Goal: Entertainment & Leisure: Consume media (video, audio)

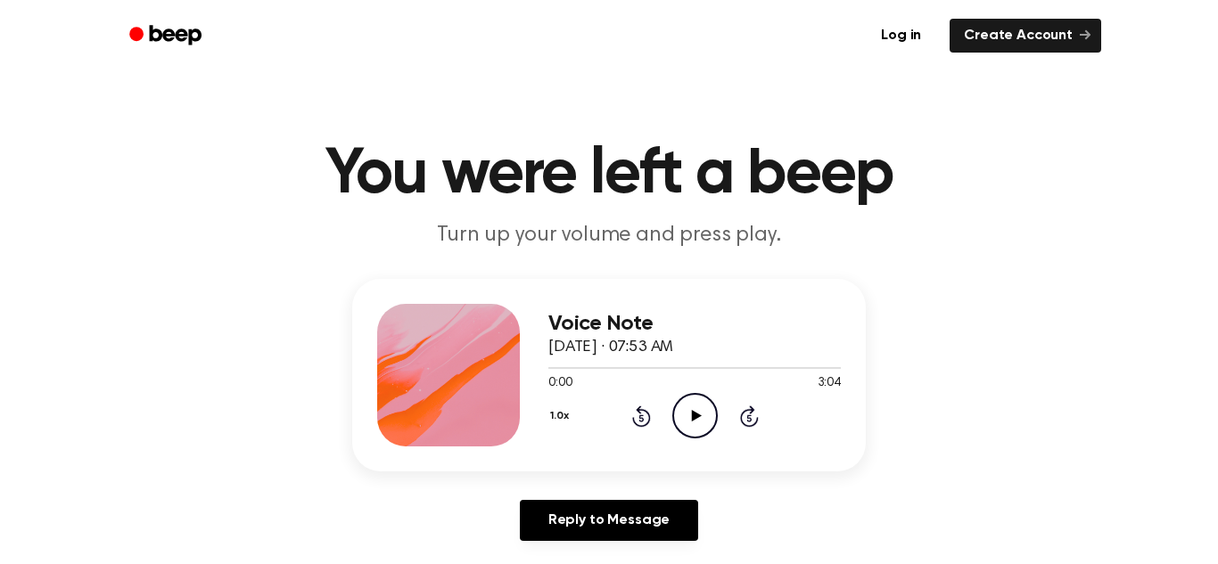
click at [696, 406] on icon "Play Audio" at bounding box center [694, 415] width 45 height 45
click at [697, 405] on icon "Pause Audio" at bounding box center [694, 415] width 45 height 45
click at [696, 410] on icon "Play Audio" at bounding box center [694, 415] width 45 height 45
click at [693, 407] on icon "Pause Audio" at bounding box center [694, 415] width 45 height 45
click at [683, 408] on icon "Play Audio" at bounding box center [694, 415] width 45 height 45
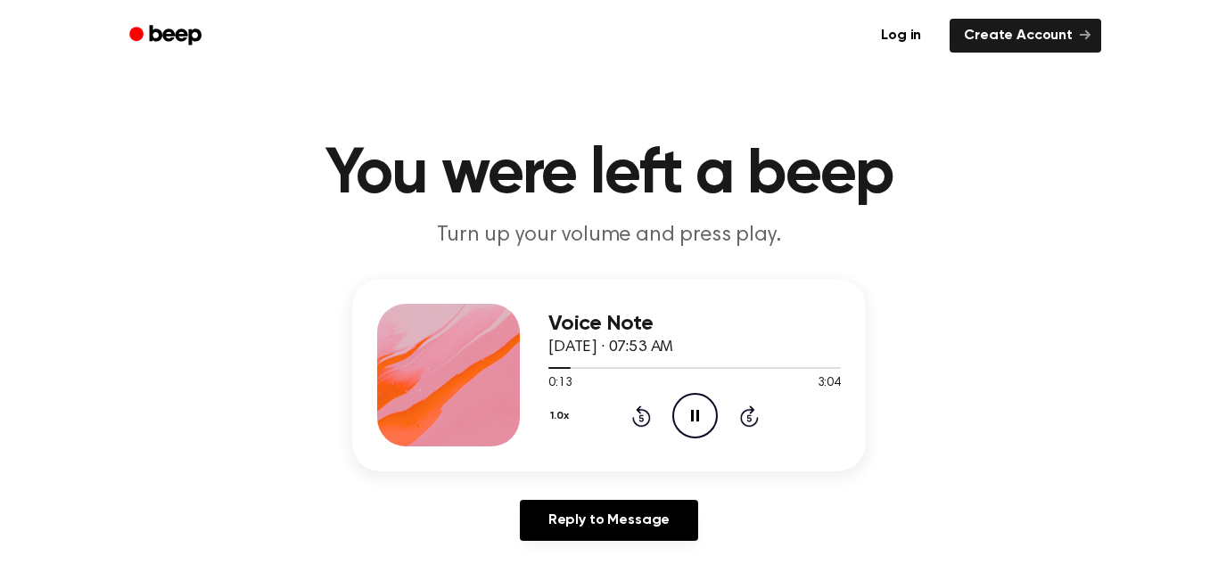
click at [708, 405] on icon "Pause Audio" at bounding box center [694, 415] width 45 height 45
click at [715, 411] on circle at bounding box center [695, 416] width 44 height 44
click at [692, 415] on icon at bounding box center [695, 416] width 8 height 12
click at [696, 438] on circle at bounding box center [695, 416] width 44 height 44
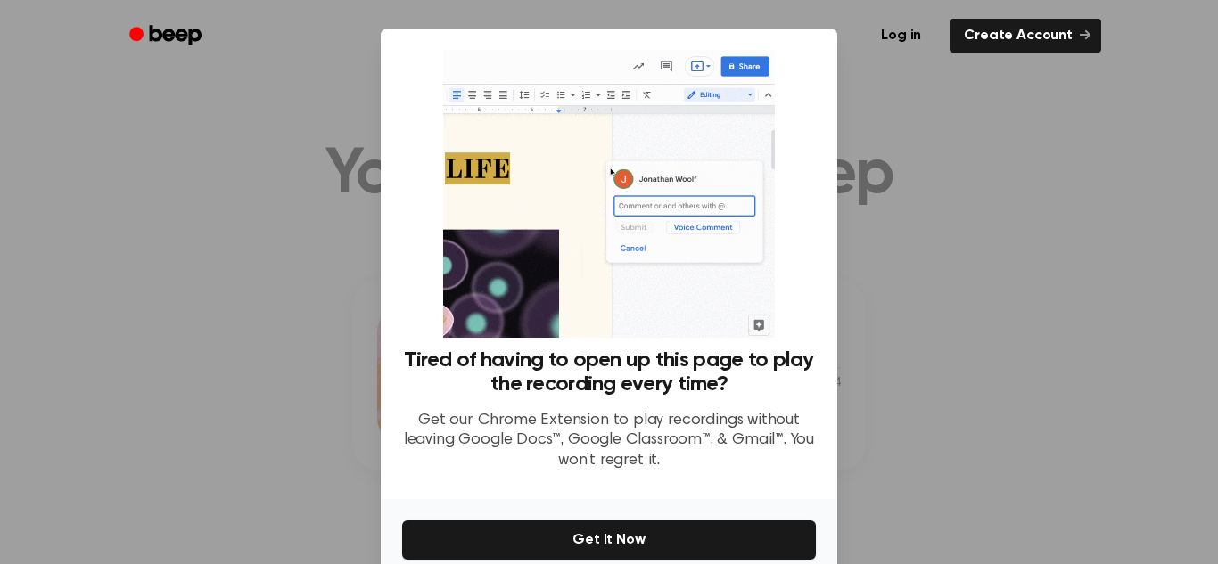
click at [971, 465] on div at bounding box center [609, 282] width 1218 height 564
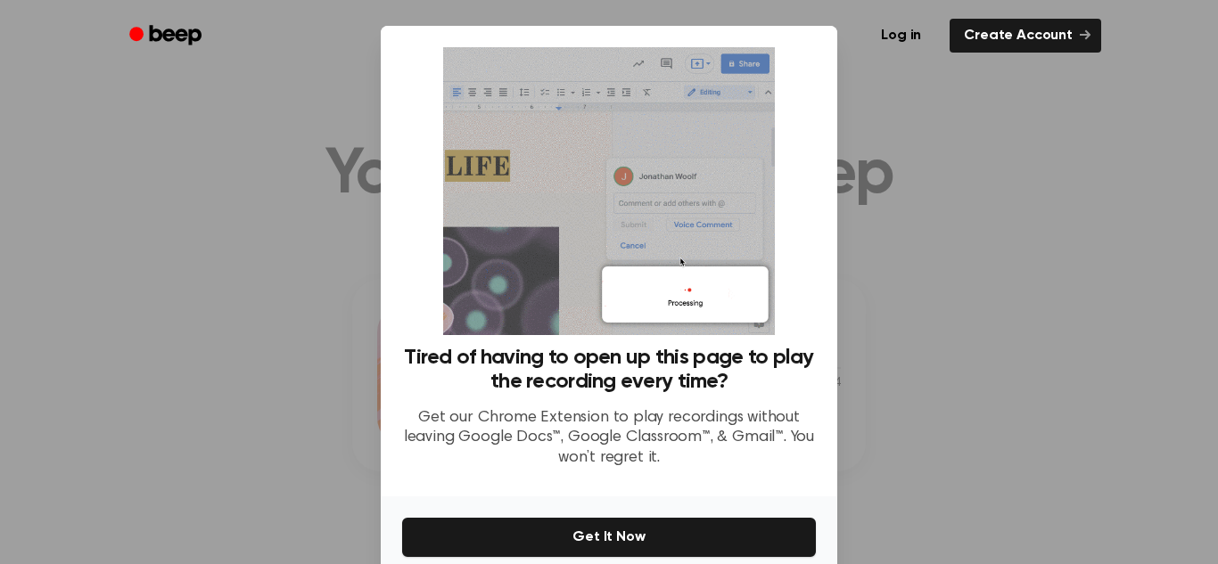
click at [942, 373] on div at bounding box center [609, 282] width 1218 height 564
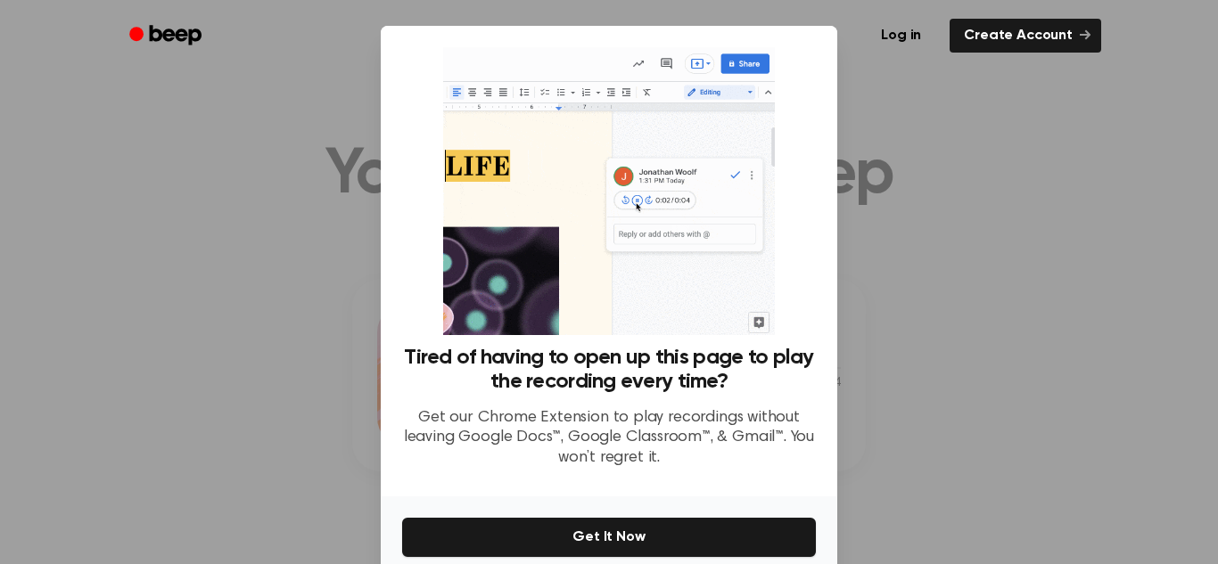
click at [972, 284] on div at bounding box center [609, 282] width 1218 height 564
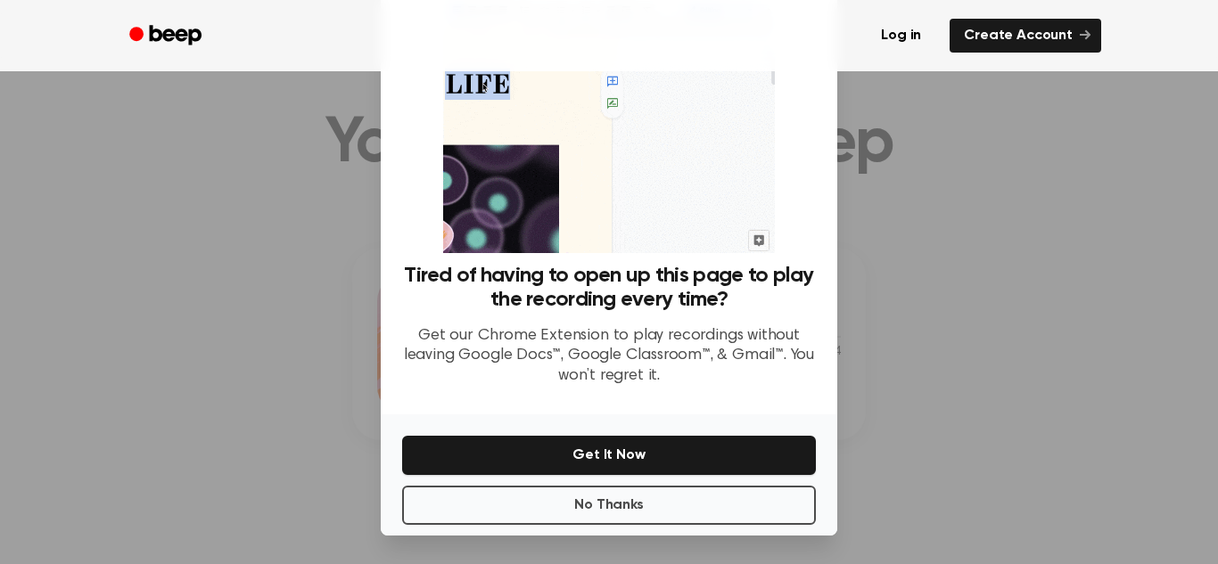
scroll to position [51, 0]
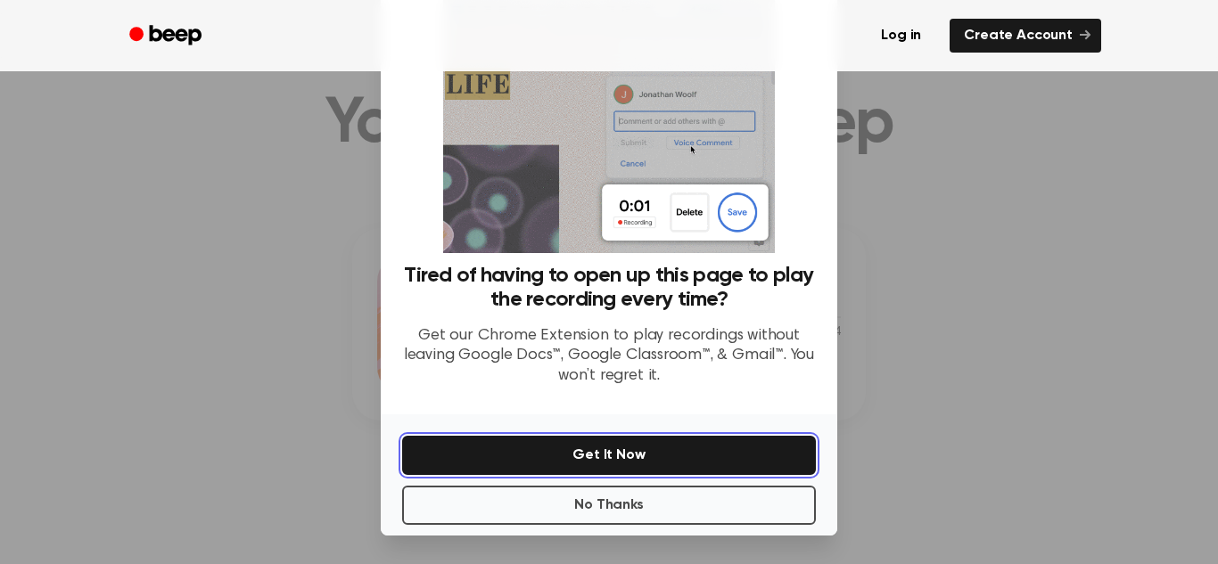
click at [605, 473] on button "Get It Now" at bounding box center [609, 455] width 414 height 39
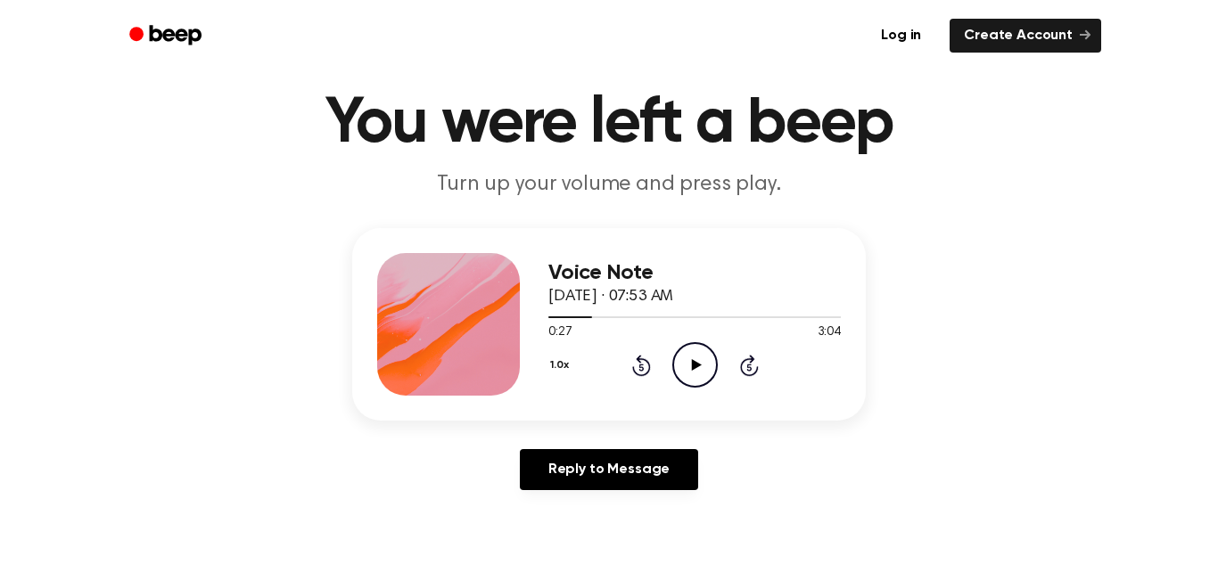
click at [708, 368] on icon "Play Audio" at bounding box center [694, 364] width 45 height 45
click at [680, 353] on icon "Pause Audio" at bounding box center [694, 364] width 45 height 45
click at [693, 374] on icon "Play Audio" at bounding box center [694, 364] width 45 height 45
click at [693, 374] on icon "Pause Audio" at bounding box center [694, 364] width 45 height 45
click at [699, 372] on icon "Play Audio" at bounding box center [694, 364] width 45 height 45
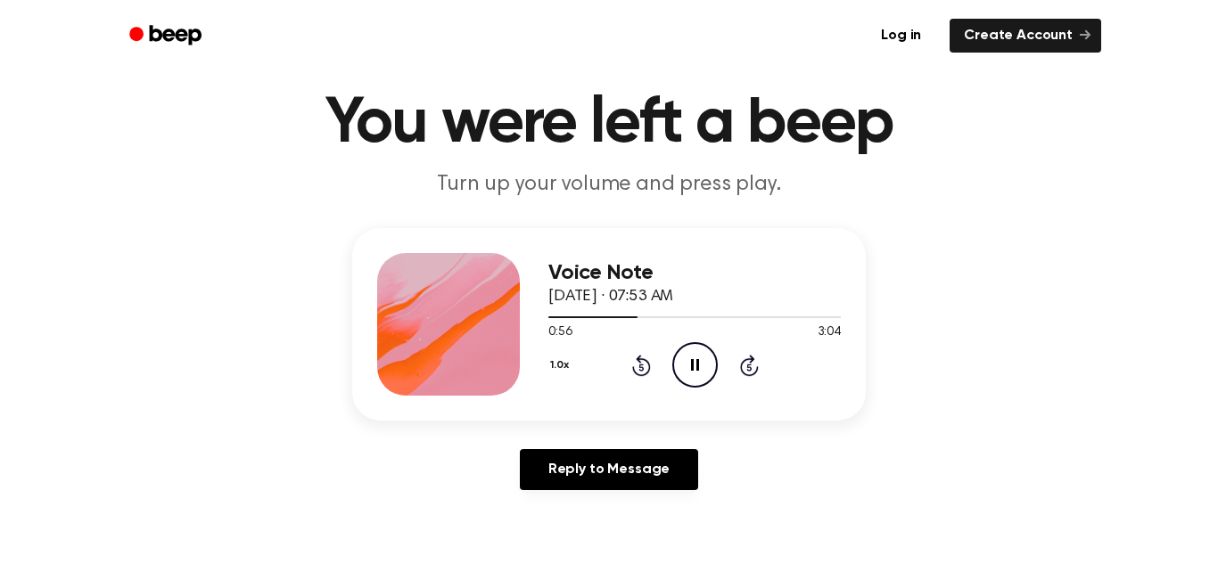
click at [703, 367] on icon "Pause Audio" at bounding box center [694, 364] width 45 height 45
click at [696, 343] on circle at bounding box center [695, 365] width 44 height 44
click at [691, 375] on icon "Pause Audio" at bounding box center [694, 364] width 45 height 45
click at [758, 372] on icon "Skip 5 seconds" at bounding box center [749, 365] width 20 height 23
click at [702, 351] on icon "Play Audio" at bounding box center [694, 364] width 45 height 45
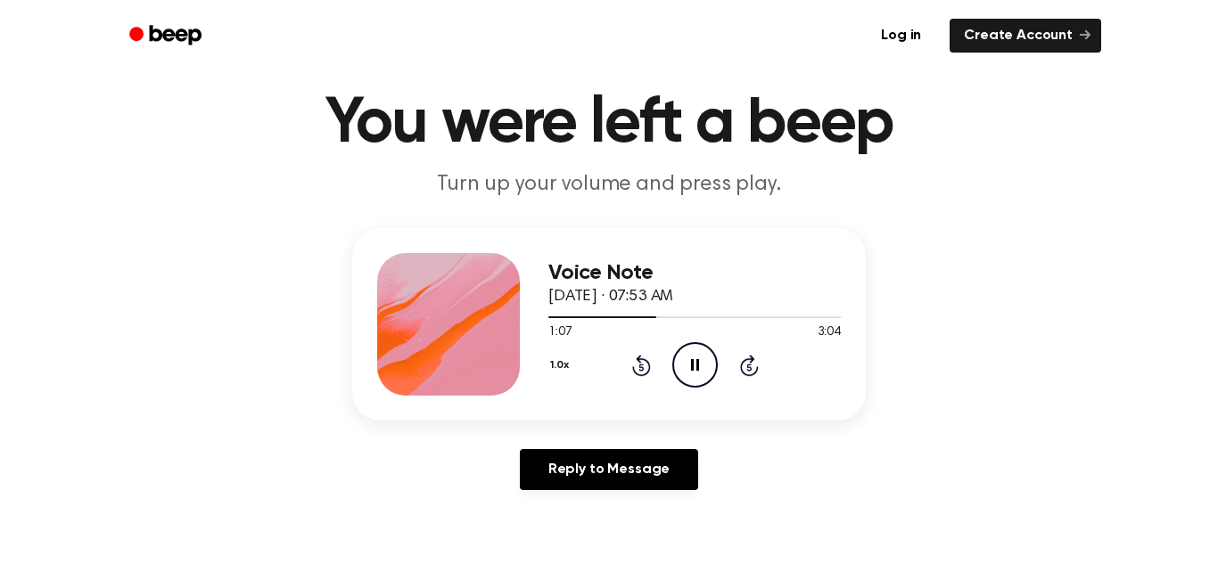
click at [700, 360] on icon "Pause Audio" at bounding box center [694, 364] width 45 height 45
click at [700, 377] on icon "Play Audio" at bounding box center [694, 364] width 45 height 45
click at [704, 359] on icon "Pause Audio" at bounding box center [694, 364] width 45 height 45
click at [712, 384] on icon "Play Audio" at bounding box center [694, 364] width 45 height 45
click at [644, 375] on icon at bounding box center [641, 365] width 19 height 21
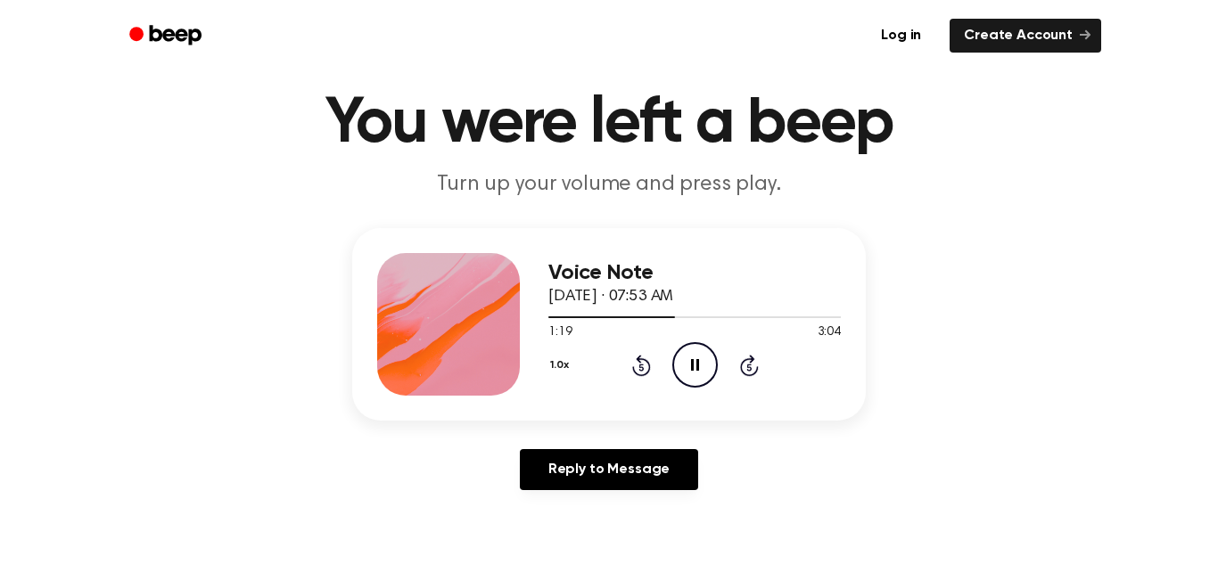
click at [641, 367] on icon at bounding box center [640, 367] width 4 height 7
click at [633, 370] on icon at bounding box center [641, 365] width 19 height 21
click at [691, 373] on icon "Pause Audio" at bounding box center [694, 364] width 45 height 45
click at [696, 345] on icon "Play Audio" at bounding box center [694, 364] width 45 height 45
click at [685, 374] on icon "Pause Audio" at bounding box center [694, 364] width 45 height 45
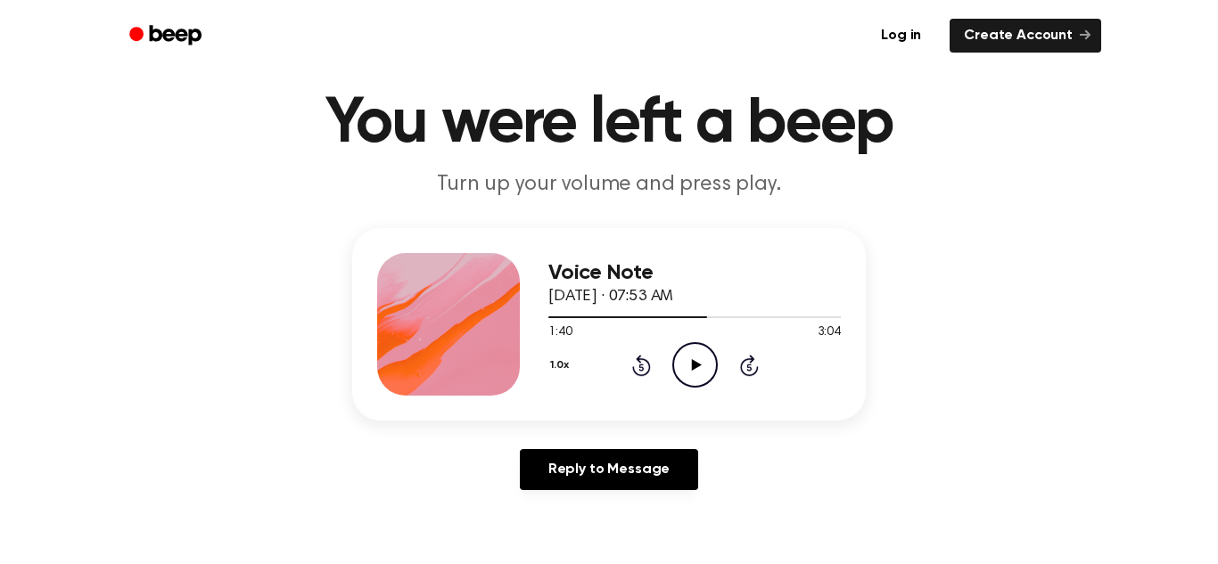
click at [689, 362] on icon "Play Audio" at bounding box center [694, 364] width 45 height 45
click at [688, 370] on icon "Pause Audio" at bounding box center [694, 364] width 45 height 45
click at [704, 362] on icon "Play Audio" at bounding box center [694, 364] width 45 height 45
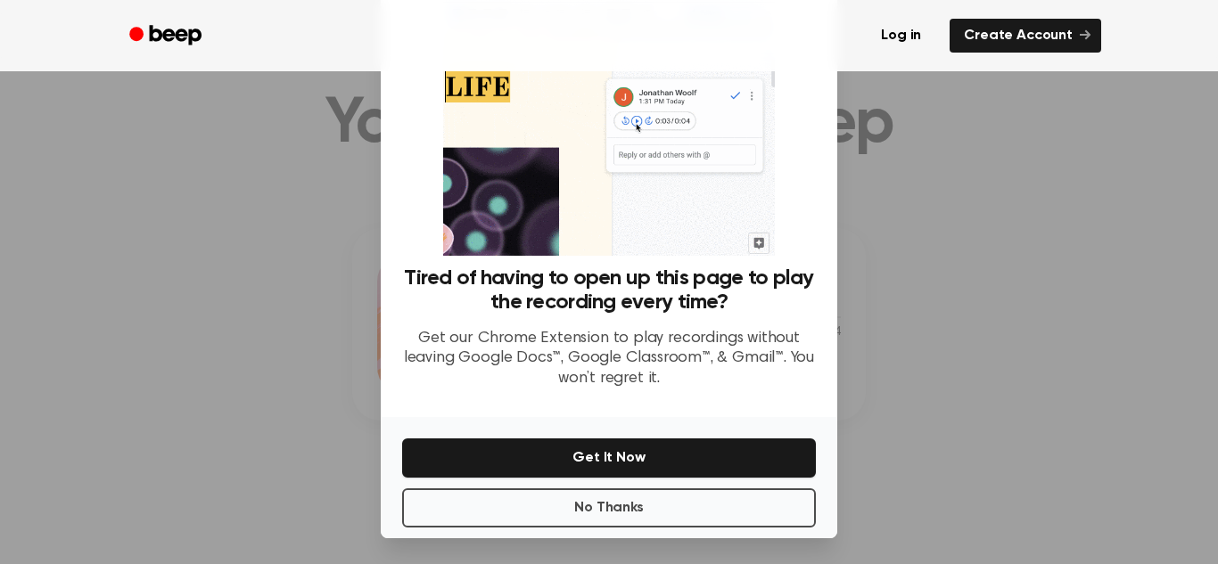
scroll to position [85, 0]
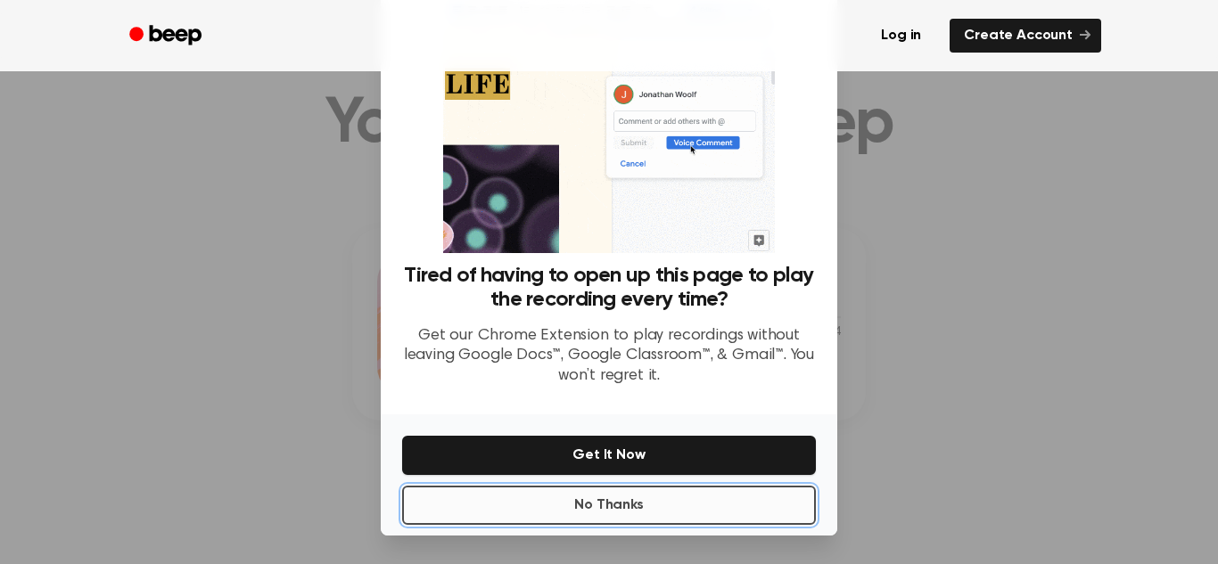
click at [676, 517] on button "No Thanks" at bounding box center [609, 505] width 414 height 39
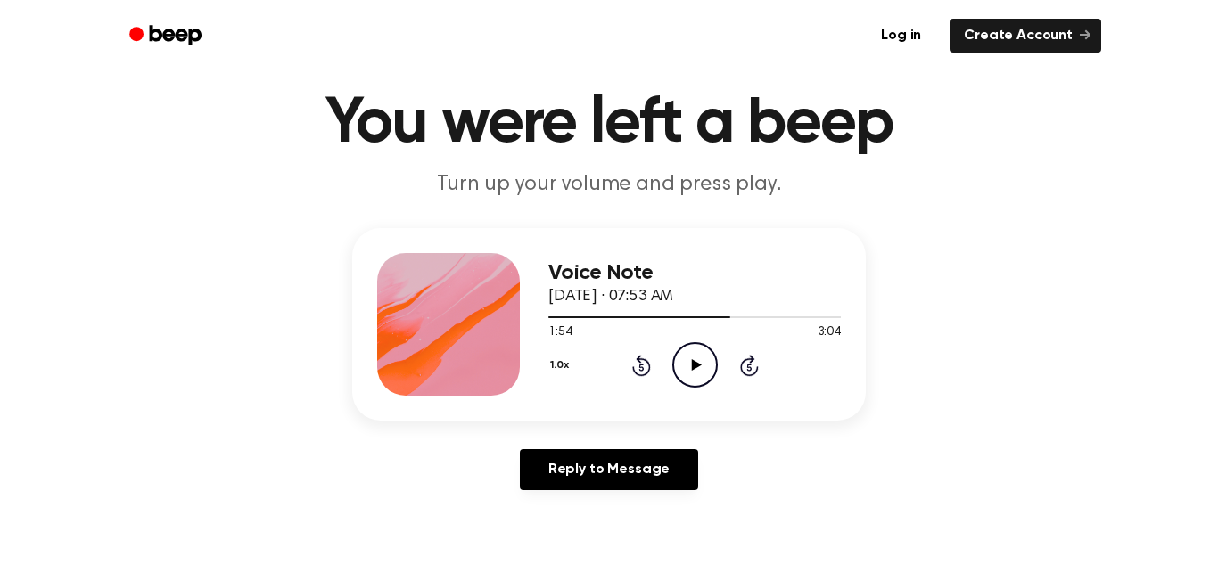
click at [706, 372] on icon "Play Audio" at bounding box center [694, 364] width 45 height 45
click at [721, 379] on div "1.0x Rewind 5 seconds Pause Audio Skip 5 seconds" at bounding box center [694, 364] width 292 height 45
click at [699, 362] on icon "Pause Audio" at bounding box center [694, 364] width 45 height 45
click at [703, 375] on icon "Play Audio" at bounding box center [694, 364] width 45 height 45
click at [703, 351] on icon "Pause Audio" at bounding box center [694, 364] width 45 height 45
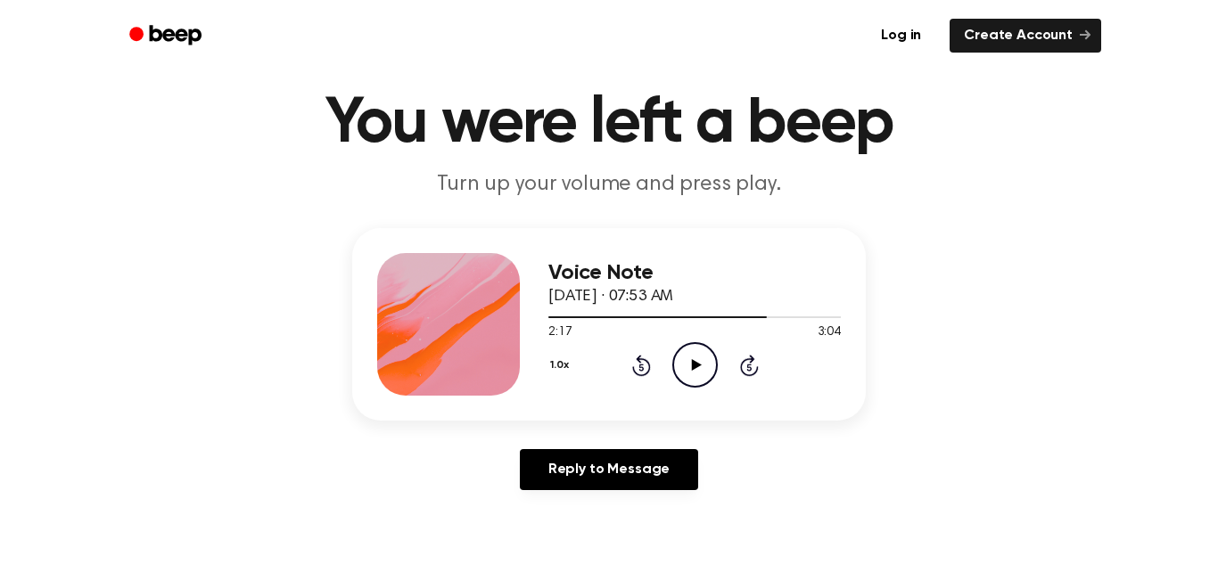
click at [717, 375] on icon "Play Audio" at bounding box center [694, 364] width 45 height 45
click at [705, 374] on icon "Pause Audio" at bounding box center [694, 364] width 45 height 45
click at [706, 380] on icon "Play Audio" at bounding box center [694, 364] width 45 height 45
click at [699, 377] on icon "Pause Audio" at bounding box center [694, 364] width 45 height 45
click at [693, 382] on icon "Play Audio" at bounding box center [694, 364] width 45 height 45
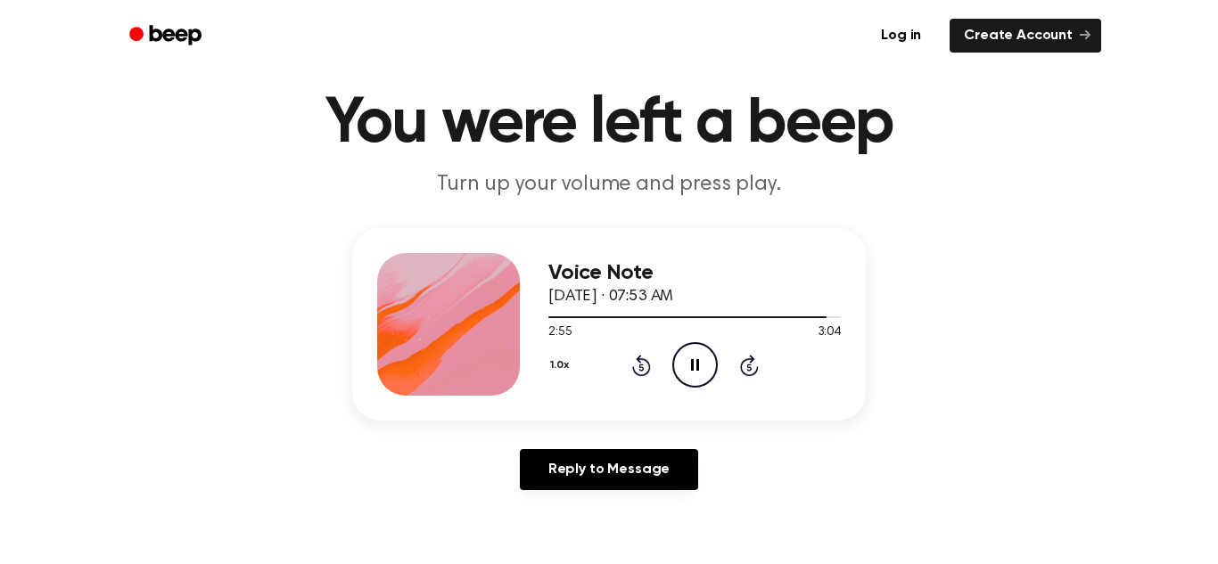
click at [684, 372] on icon "Pause Audio" at bounding box center [694, 364] width 45 height 45
click at [680, 375] on icon "Play Audio" at bounding box center [694, 364] width 45 height 45
click at [704, 373] on icon "Play Audio" at bounding box center [694, 364] width 45 height 45
click at [701, 375] on icon "Pause Audio" at bounding box center [694, 364] width 45 height 45
click at [648, 354] on icon "Rewind 5 seconds" at bounding box center [641, 365] width 20 height 23
